Goal: Information Seeking & Learning: Learn about a topic

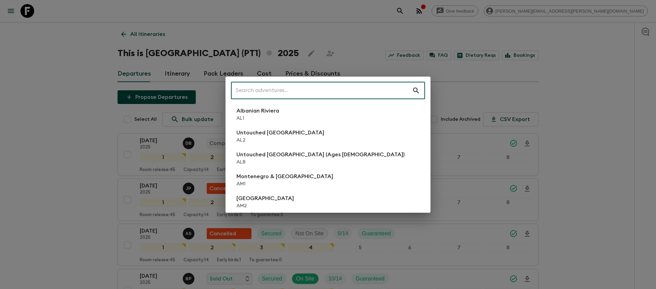
click at [387, 91] on input "text" at bounding box center [321, 90] width 181 height 19
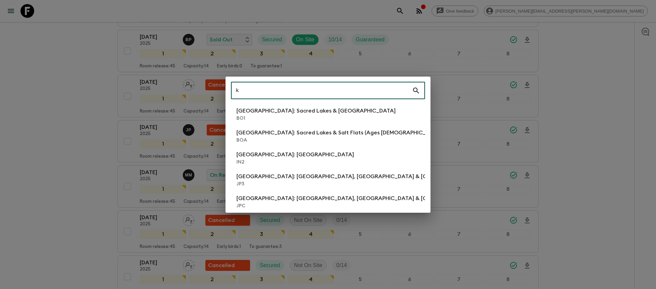
scroll to position [239, 0]
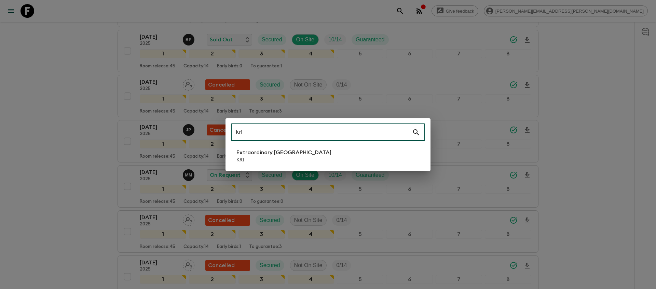
type input "kr1"
click at [328, 162] on li "Extraordinary [GEOGRAPHIC_DATA] KR1" at bounding box center [328, 155] width 194 height 19
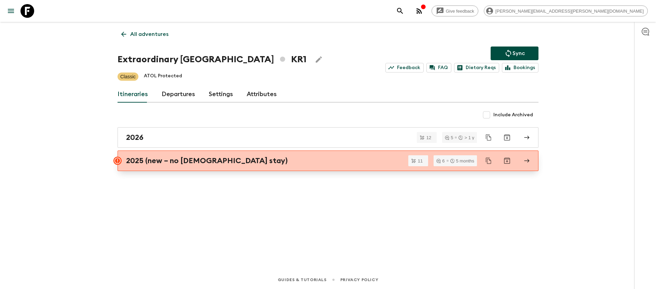
click at [205, 160] on h2 "2025 (new – no [DEMOGRAPHIC_DATA] stay)" at bounding box center [207, 160] width 162 height 9
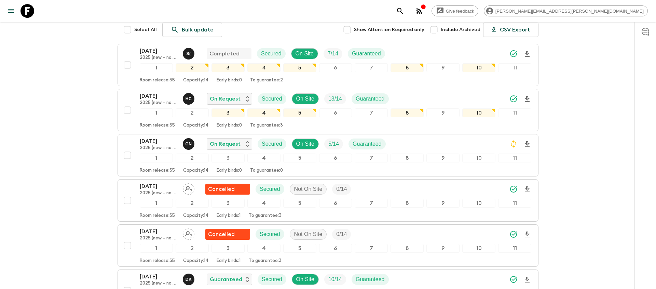
scroll to position [104, 0]
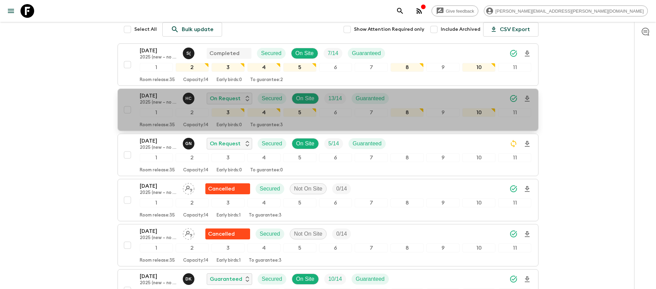
click at [527, 97] on icon "Download Onboarding" at bounding box center [527, 99] width 5 height 6
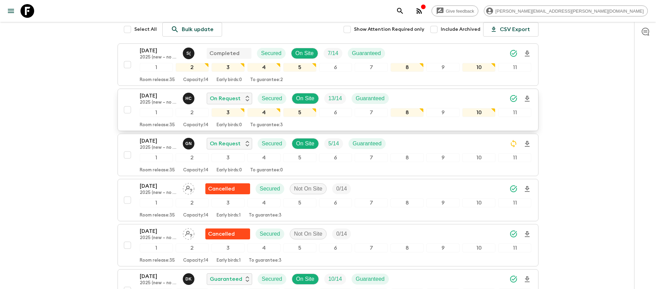
click at [404, 10] on icon "search adventures" at bounding box center [400, 11] width 8 height 8
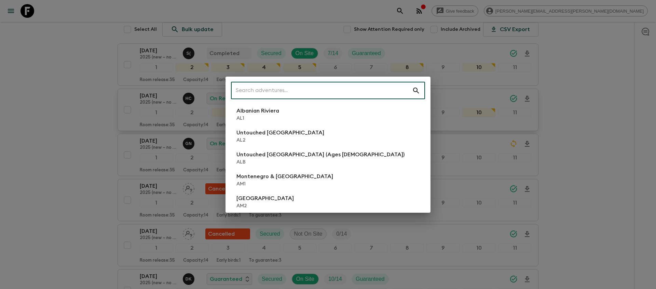
click at [346, 89] on input "text" at bounding box center [321, 90] width 181 height 19
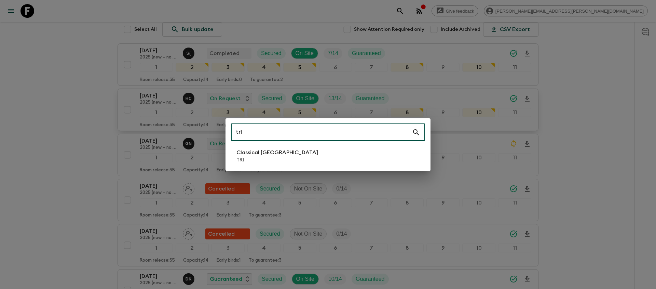
type input "tr1"
click at [288, 169] on div "tr1 ​ Classical Türkiye TR1" at bounding box center [328, 144] width 205 height 53
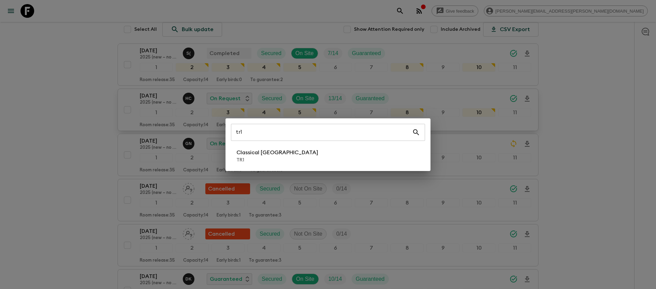
click at [285, 162] on li "Classical Türkiye TR1" at bounding box center [328, 155] width 194 height 19
